Goal: Ask a question

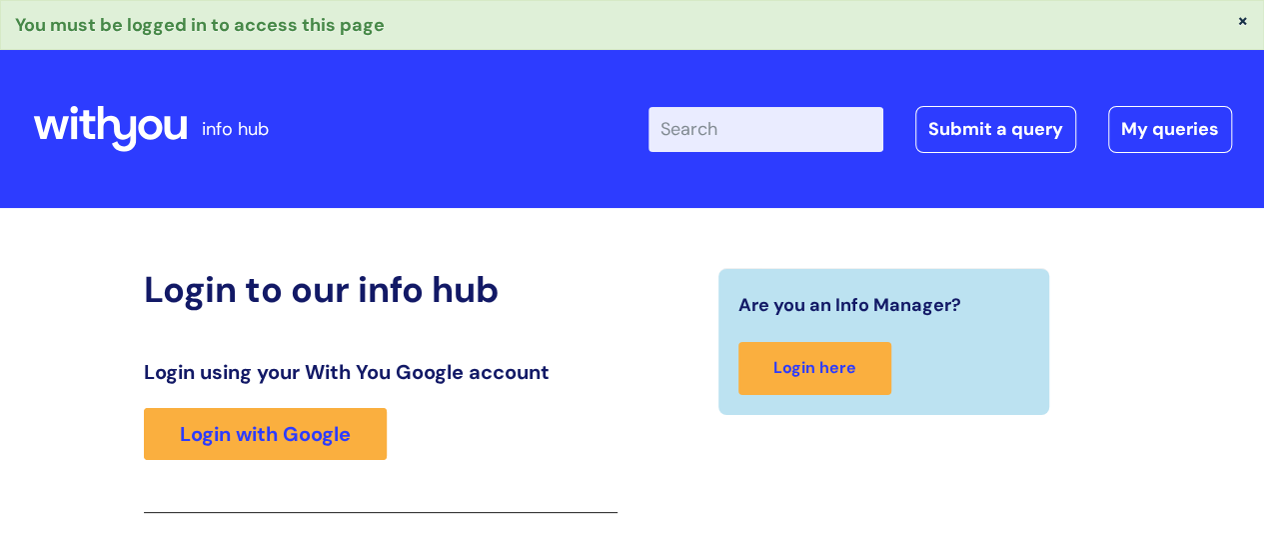
click at [722, 137] on input "Enter your search term here..." at bounding box center [766, 129] width 235 height 44
type input "wifi"
click button "Search" at bounding box center [0, 0] width 0 height 0
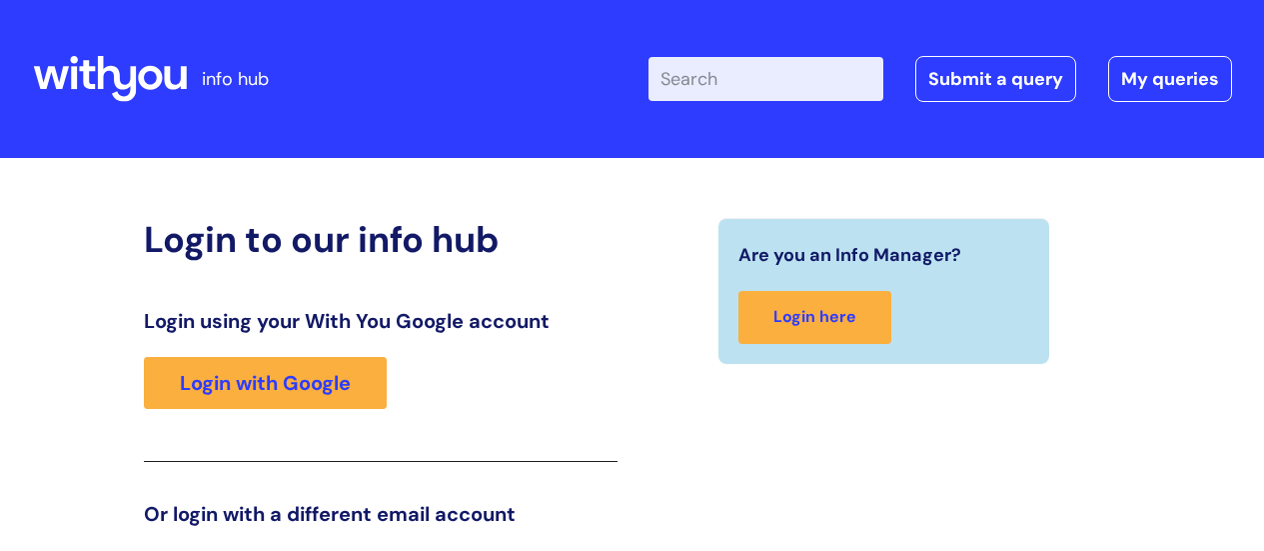
scroll to position [305, 0]
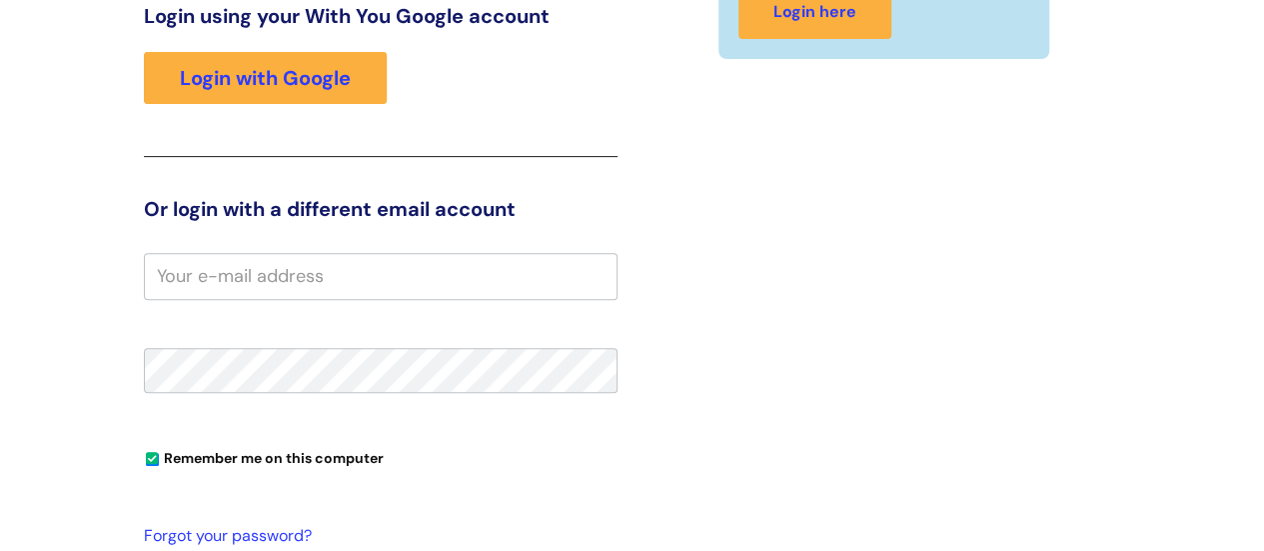
type input "[PERSON_NAME].[PERSON_NAME]"
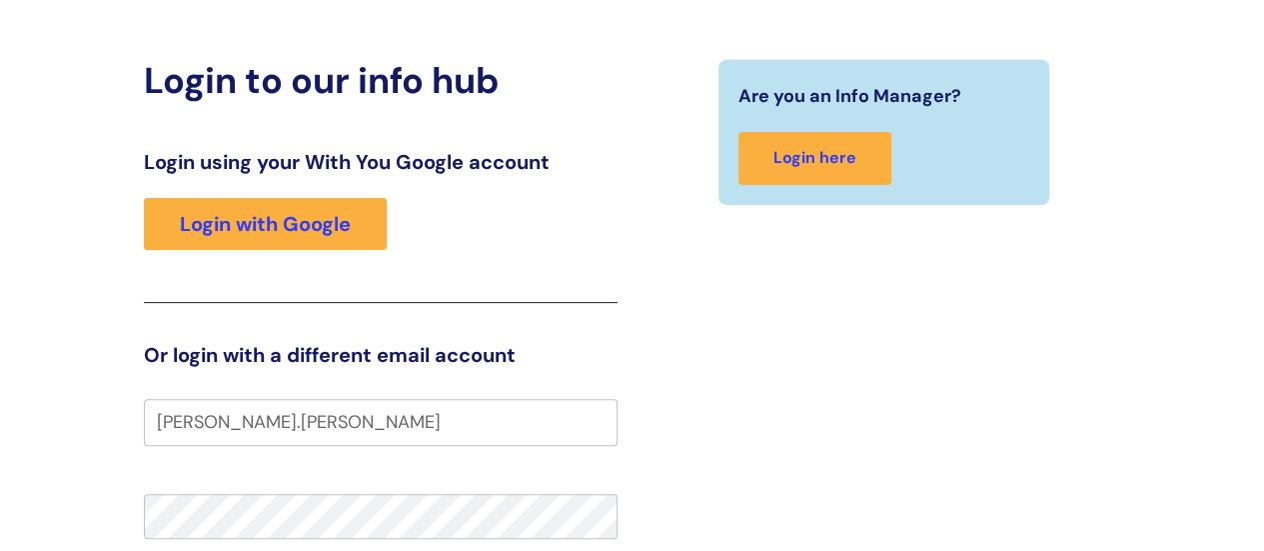
scroll to position [0, 0]
